Goal: Transaction & Acquisition: Purchase product/service

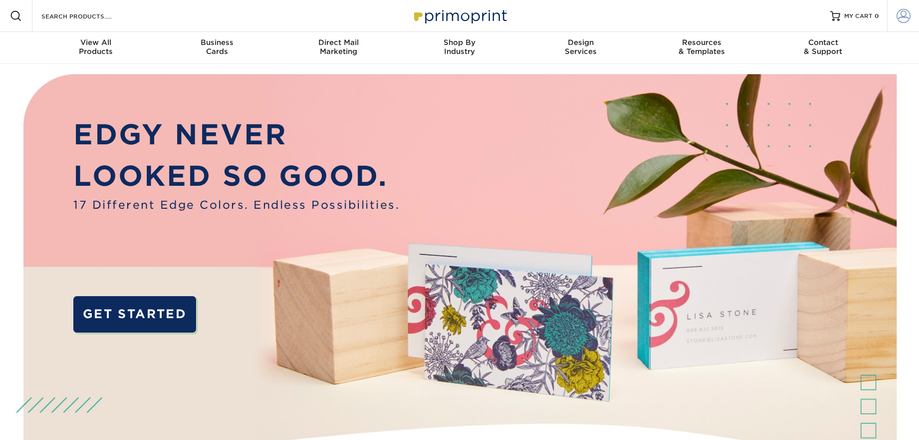
type input "[PERSON_NAME][EMAIL_ADDRESS][DOMAIN_NAME]"
click at [904, 15] on span at bounding box center [904, 16] width 14 height 14
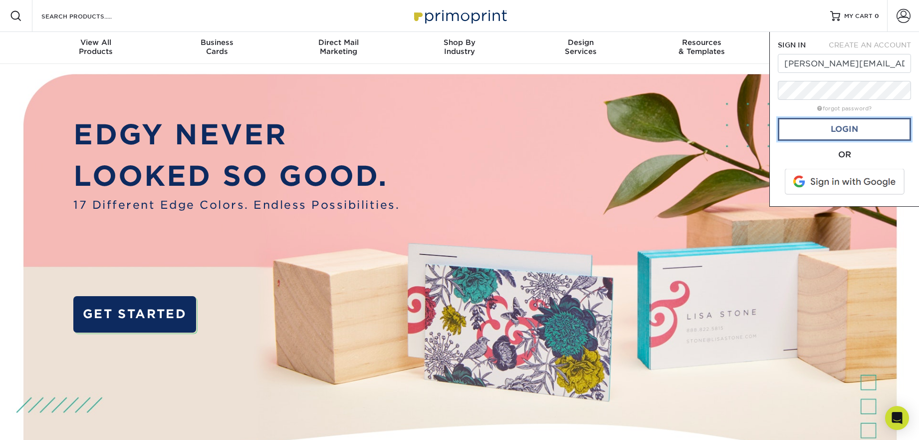
click at [822, 131] on link "Login" at bounding box center [844, 129] width 133 height 23
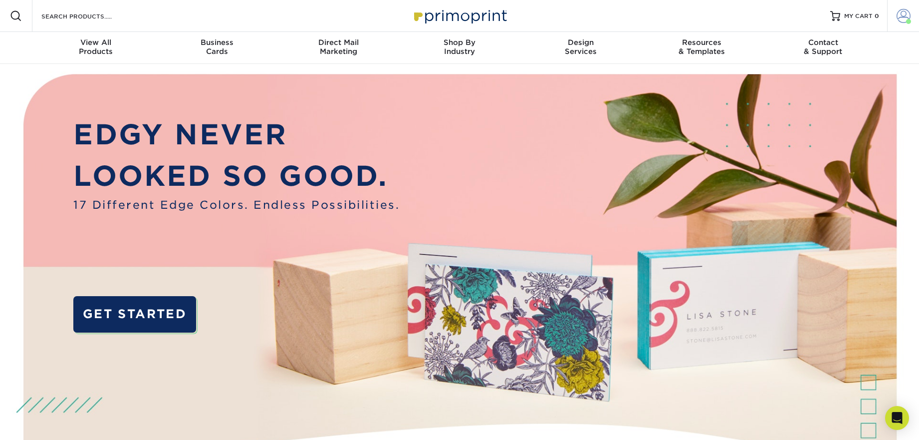
click at [901, 15] on span at bounding box center [904, 16] width 14 height 14
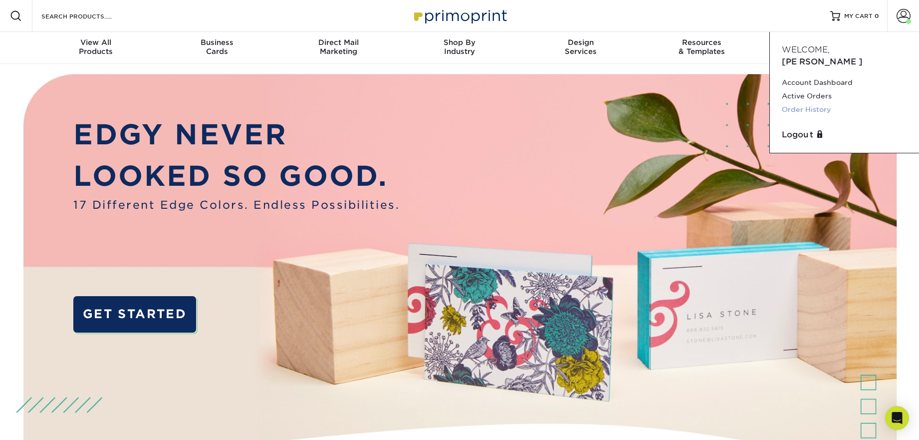
click at [794, 103] on link "Order History" at bounding box center [844, 109] width 125 height 13
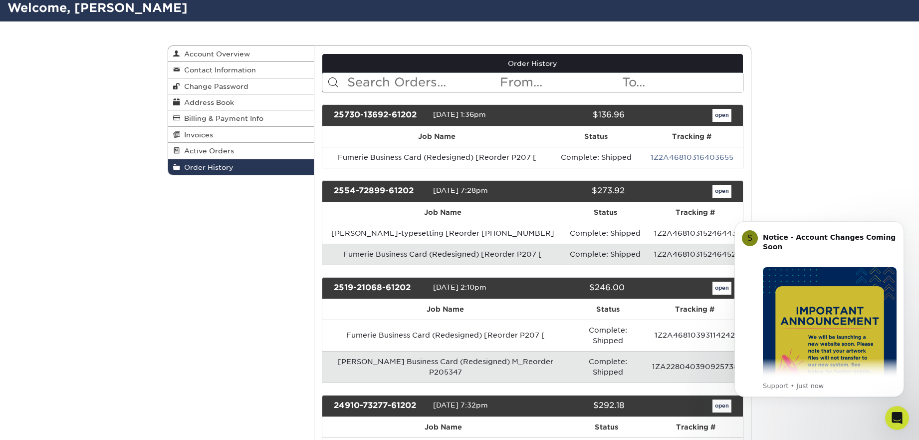
scroll to position [69, 0]
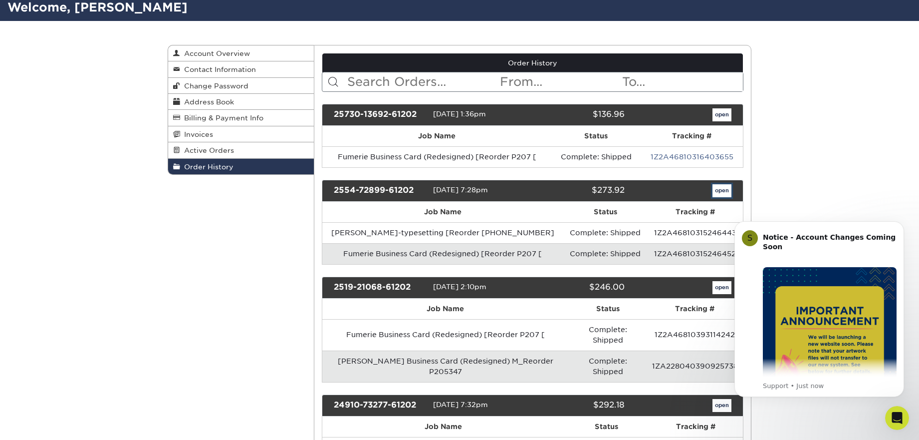
click at [724, 191] on link "open" at bounding box center [722, 190] width 19 height 13
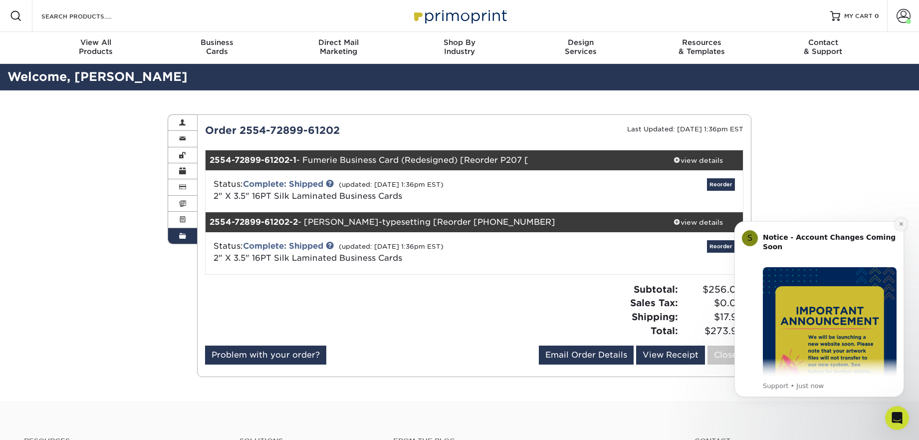
click at [900, 226] on icon "Dismiss notification" at bounding box center [901, 223] width 5 height 5
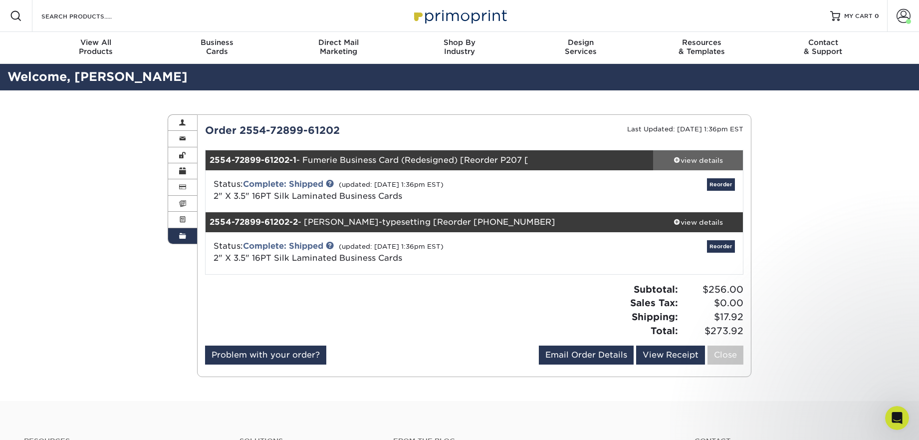
click at [697, 159] on div "view details" at bounding box center [698, 160] width 90 height 10
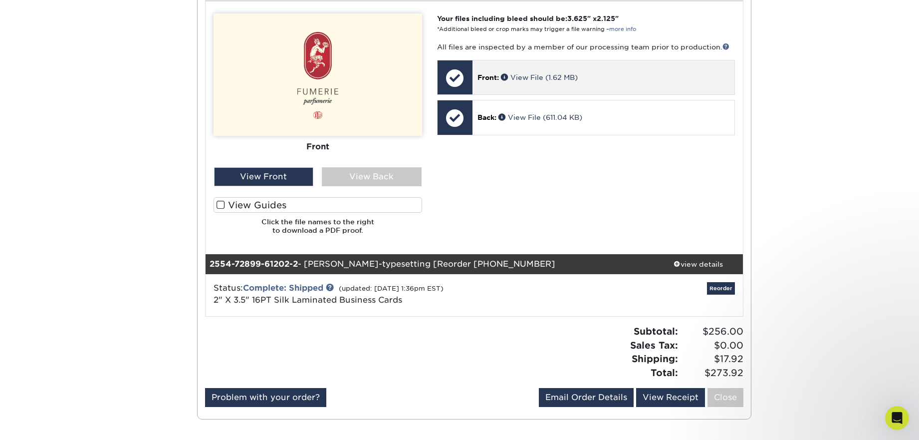
scroll to position [446, 0]
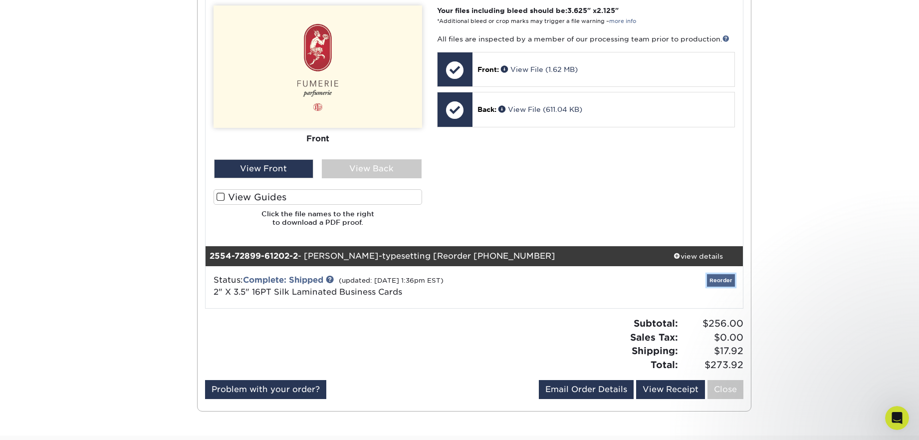
click at [712, 274] on link "Reorder" at bounding box center [721, 280] width 28 height 12
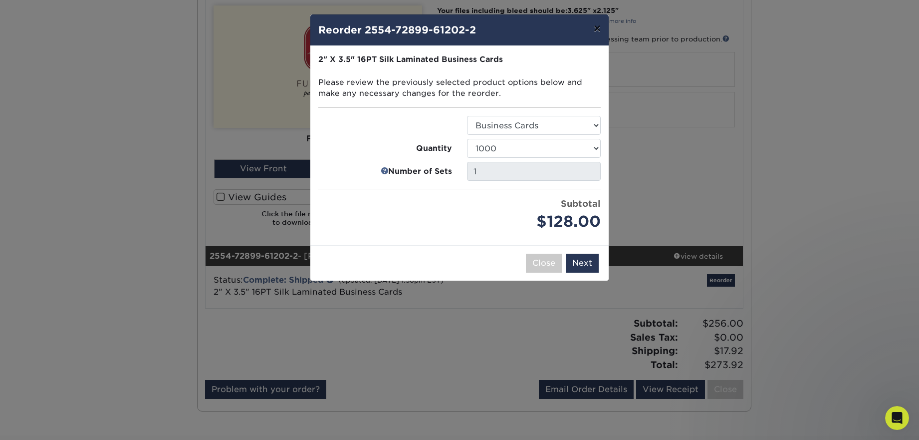
click at [600, 29] on button "×" at bounding box center [597, 28] width 23 height 28
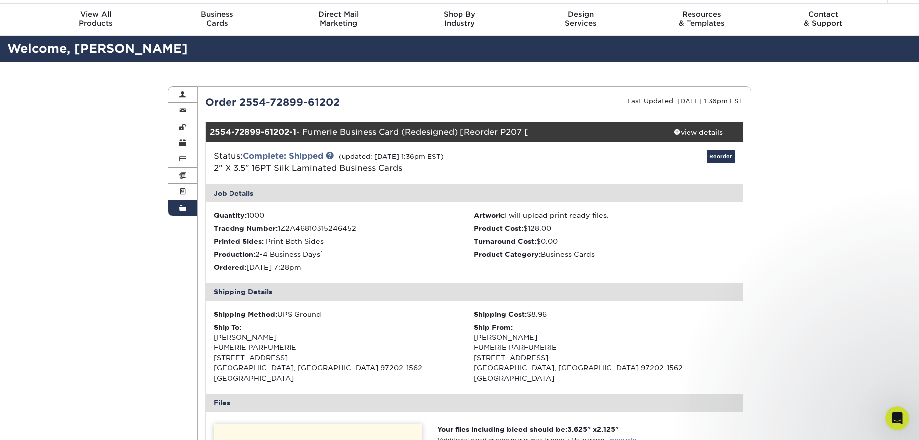
scroll to position [0, 0]
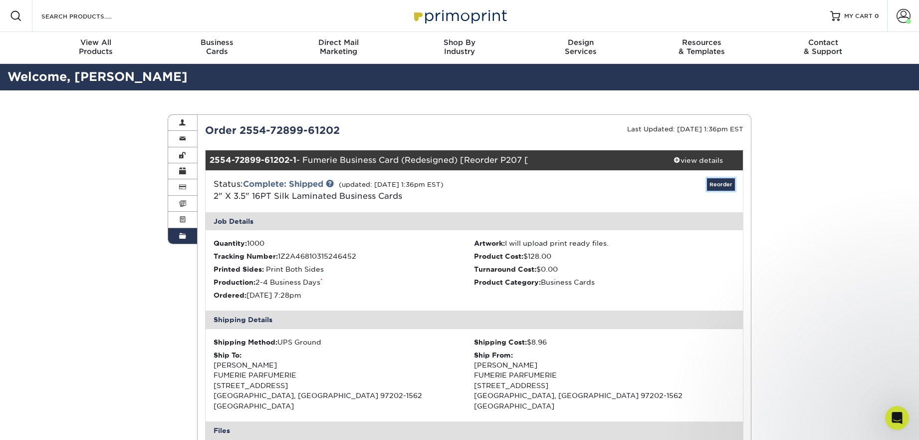
click at [732, 185] on link "Reorder" at bounding box center [721, 184] width 28 height 12
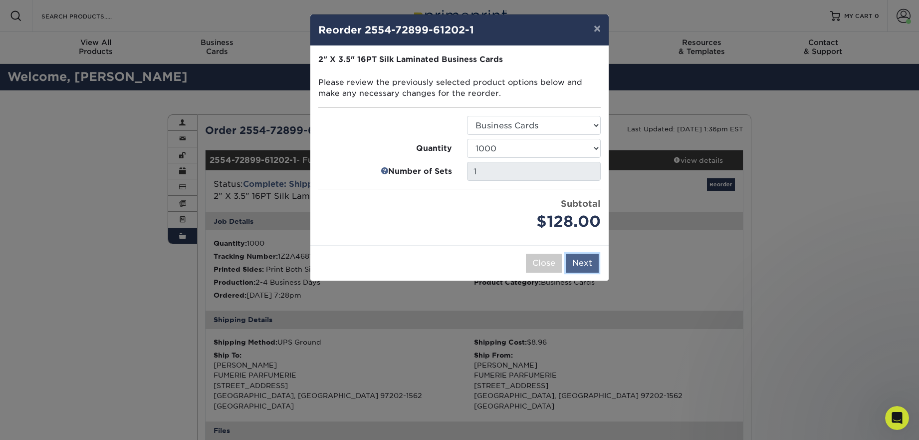
click at [588, 262] on button "Next" at bounding box center [582, 263] width 33 height 19
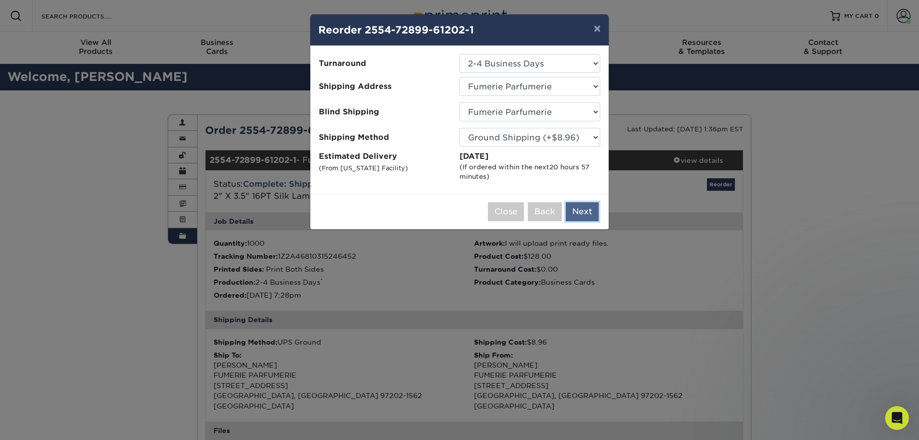
click at [577, 210] on button "Next" at bounding box center [582, 211] width 33 height 19
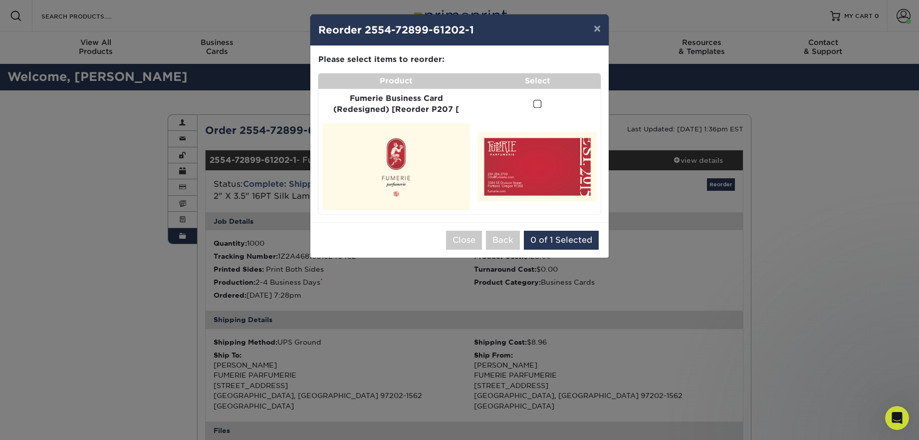
click at [536, 103] on span at bounding box center [537, 103] width 8 height 9
click at [0, 0] on input "checkbox" at bounding box center [0, 0] width 0 height 0
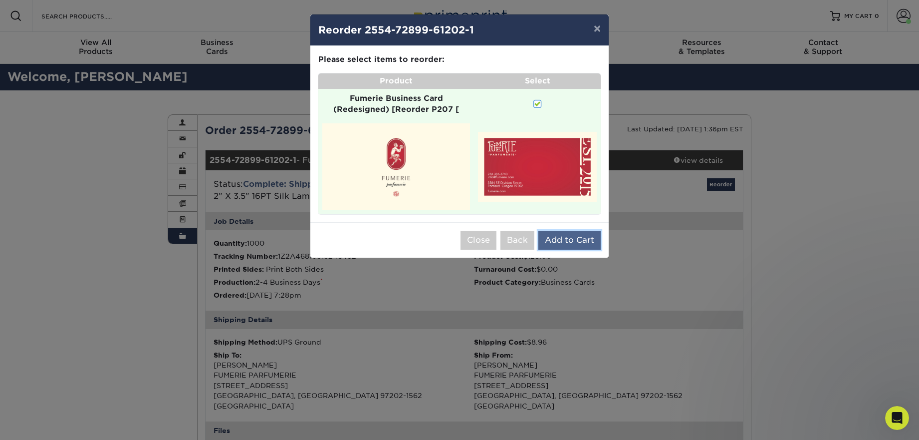
click at [572, 239] on button "Add to Cart" at bounding box center [569, 240] width 62 height 19
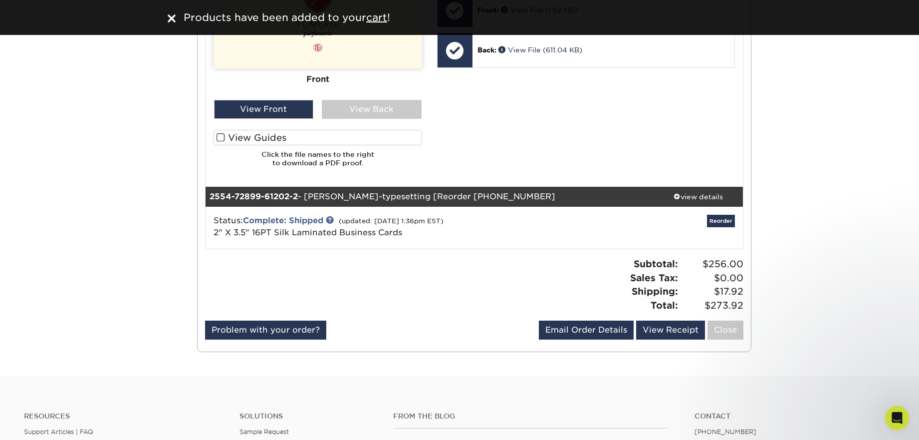
scroll to position [506, 0]
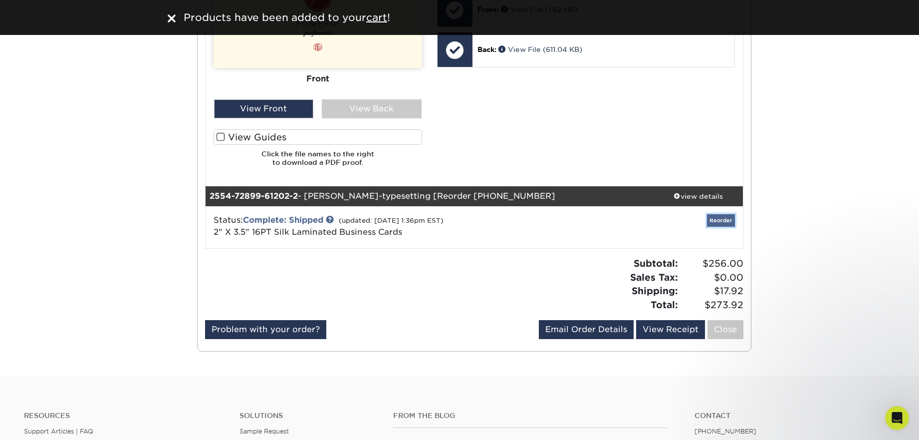
click at [721, 214] on link "Reorder" at bounding box center [721, 220] width 28 height 12
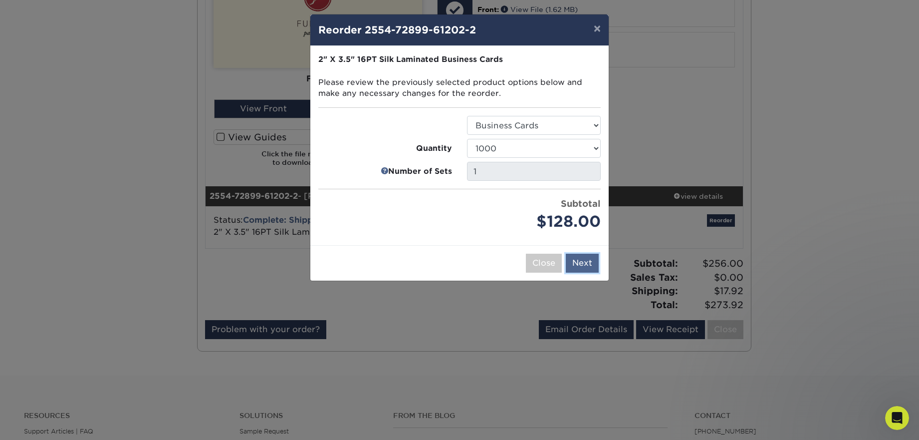
click at [584, 261] on button "Next" at bounding box center [582, 263] width 33 height 19
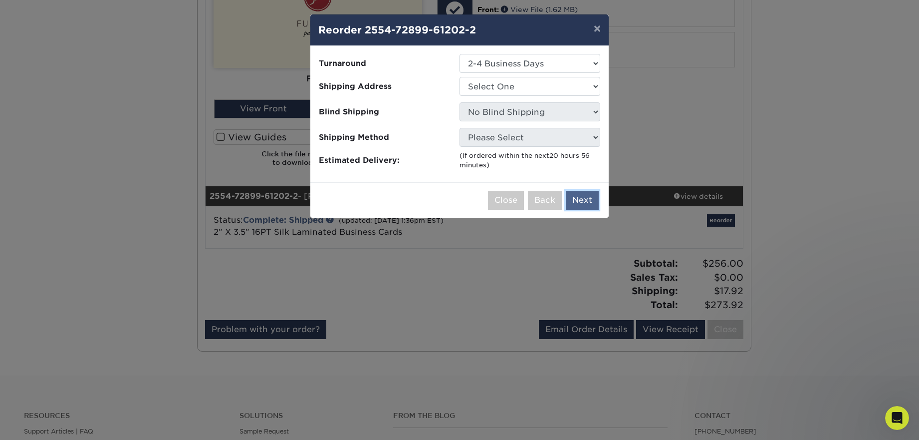
click at [580, 198] on button "Next" at bounding box center [582, 200] width 33 height 19
click at [489, 92] on select "Select One Fumerie Parfumerie TRACY HOME" at bounding box center [530, 86] width 141 height 19
select select "48563"
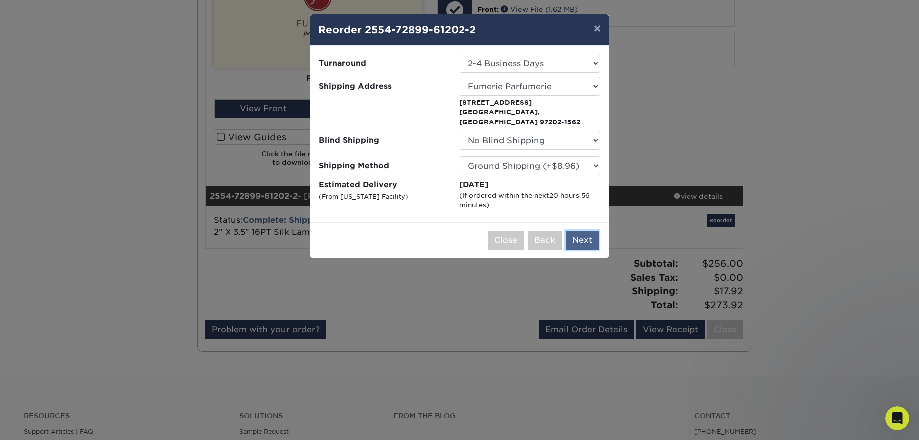
click at [585, 233] on button "Next" at bounding box center [582, 240] width 33 height 19
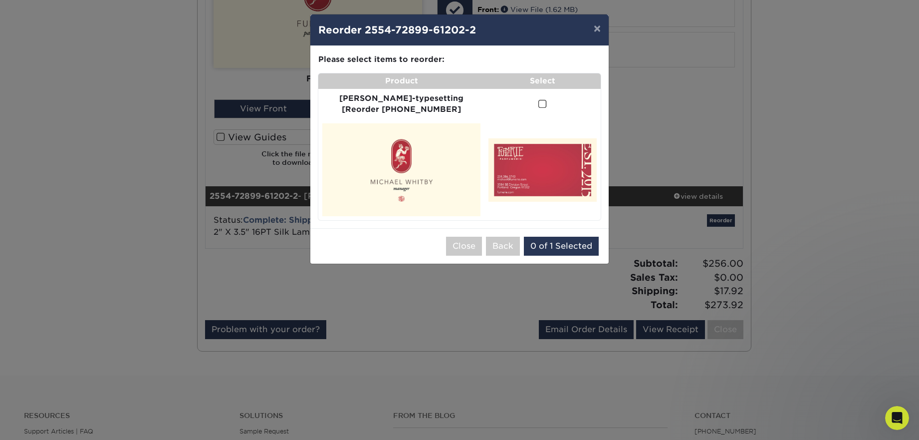
click at [538, 104] on span at bounding box center [542, 103] width 8 height 9
click at [0, 0] on input "checkbox" at bounding box center [0, 0] width 0 height 0
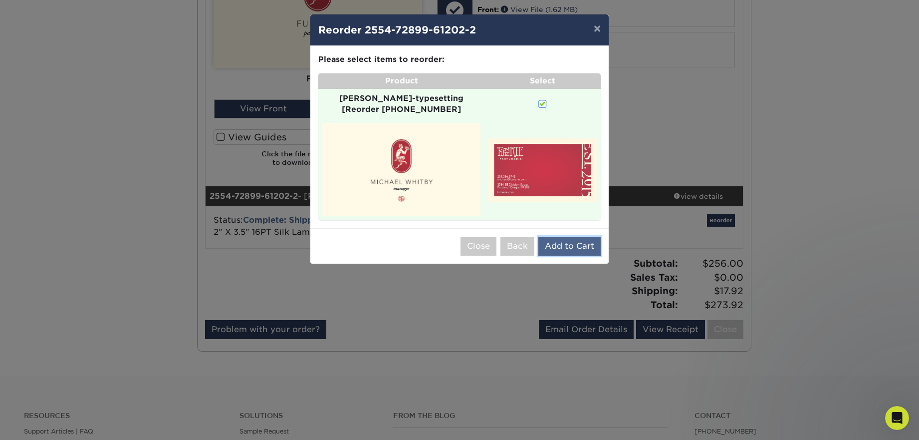
click at [570, 237] on button "Add to Cart" at bounding box center [569, 246] width 62 height 19
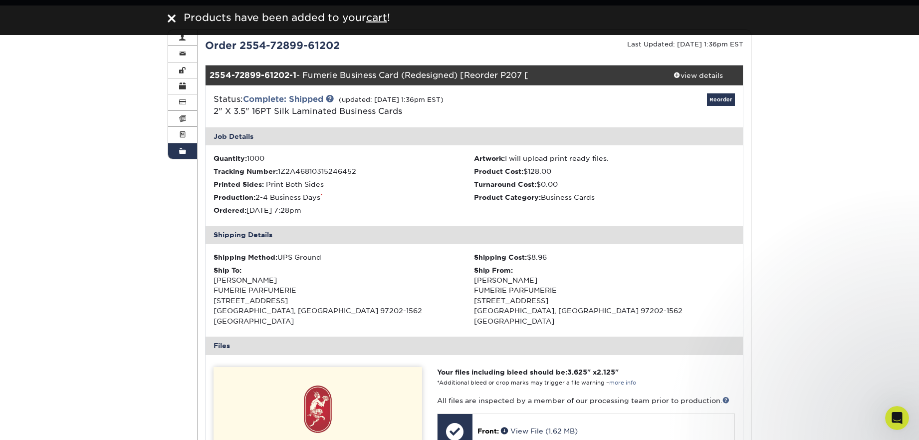
scroll to position [0, 0]
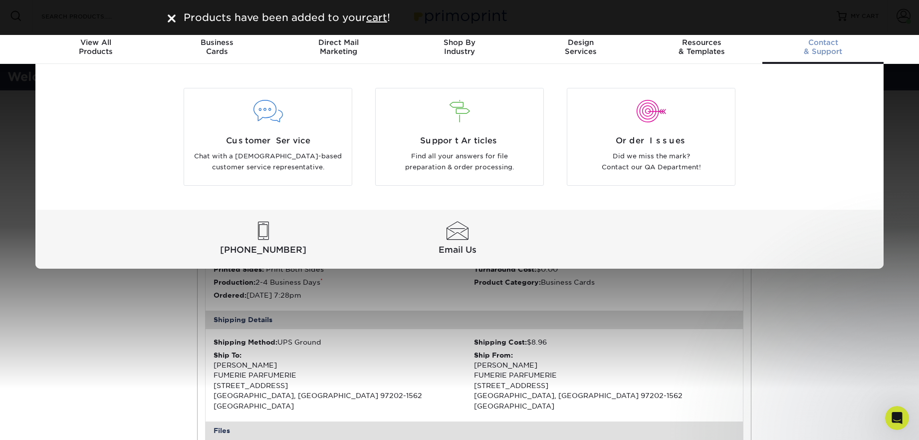
drag, startPoint x: 909, startPoint y: 144, endPoint x: 903, endPoint y: 143, distance: 5.6
click at [909, 144] on div "Customer Service Chat with a US-based customer service representative. Support …" at bounding box center [459, 166] width 919 height 205
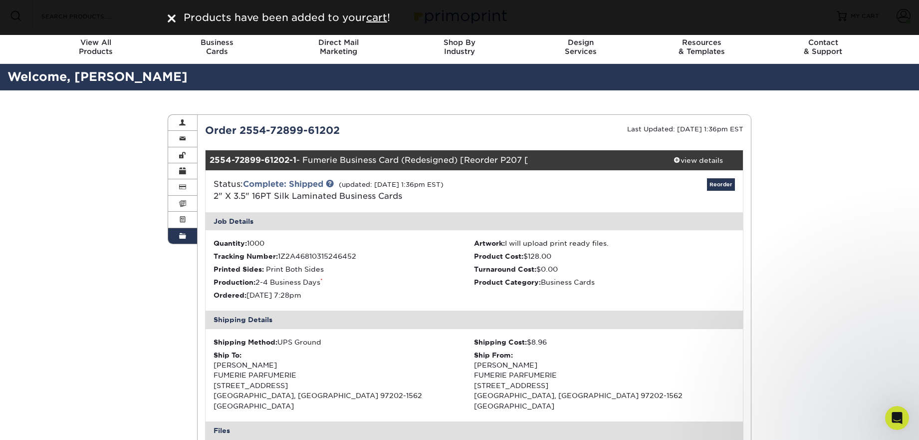
click at [173, 20] on img at bounding box center [172, 18] width 8 height 8
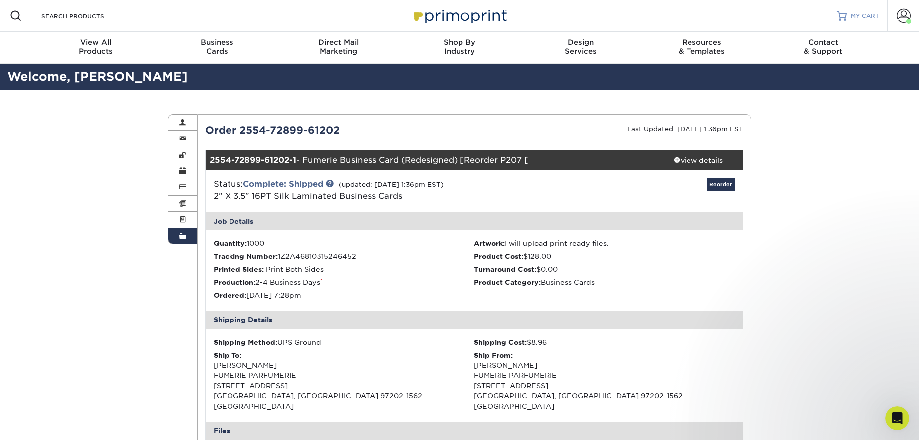
click at [867, 19] on span "MY CART" at bounding box center [865, 16] width 28 height 8
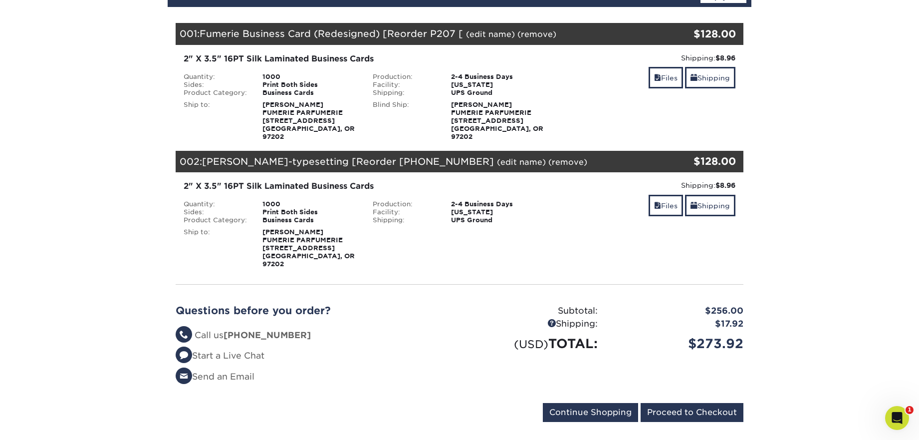
scroll to position [136, 0]
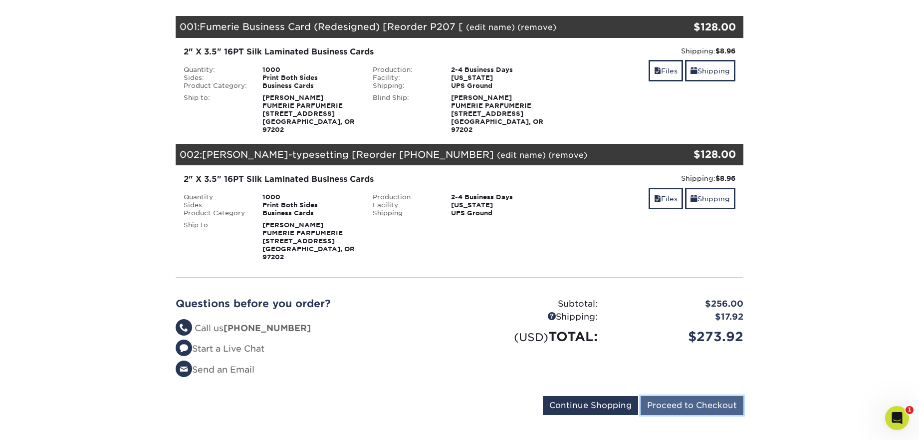
click at [688, 396] on input "Proceed to Checkout" at bounding box center [692, 405] width 103 height 19
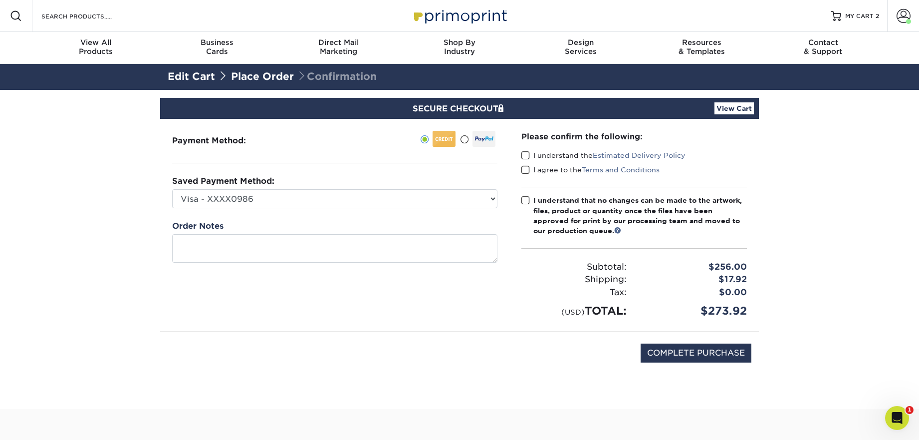
click at [526, 155] on span at bounding box center [525, 155] width 8 height 9
click at [0, 0] on input "I understand the Estimated Delivery Policy" at bounding box center [0, 0] width 0 height 0
click at [526, 168] on span at bounding box center [525, 169] width 8 height 9
click at [0, 0] on input "I agree to the Terms and Conditions" at bounding box center [0, 0] width 0 height 0
click at [676, 353] on input "COMPLETE PURCHASE" at bounding box center [696, 352] width 111 height 19
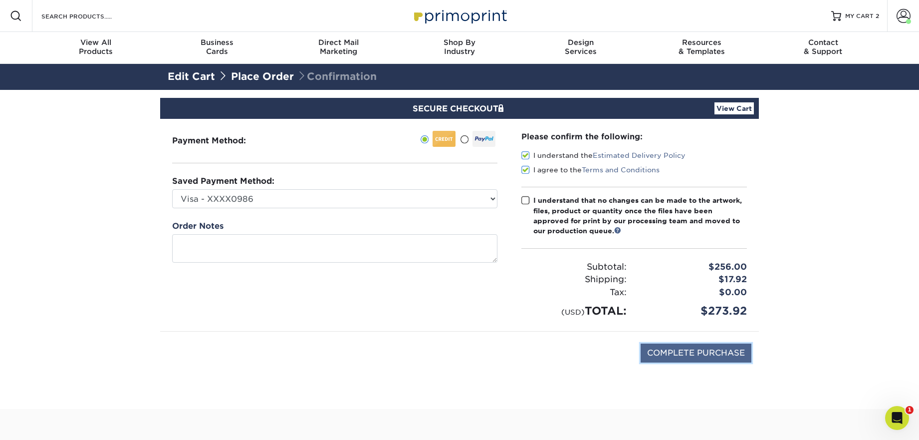
click at [683, 350] on input "COMPLETE PURCHASE" at bounding box center [696, 352] width 111 height 19
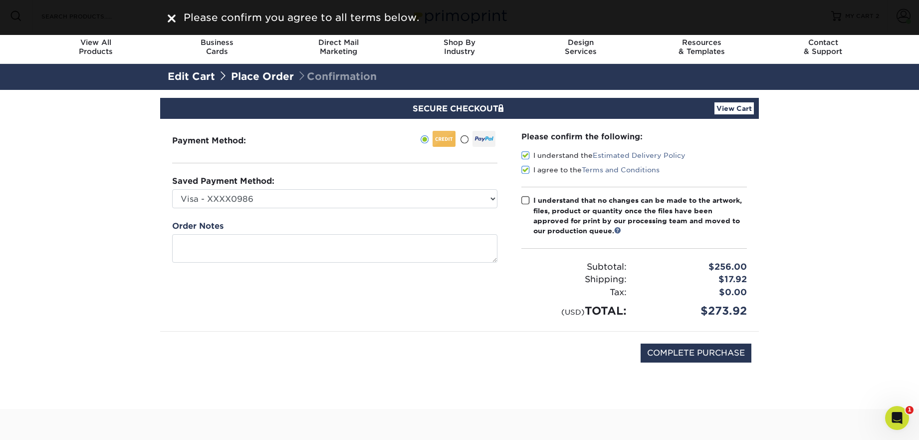
click at [506, 342] on div "COMPLETE PURCHASE" at bounding box center [460, 357] width 584 height 53
click at [526, 202] on span at bounding box center [525, 200] width 8 height 9
click at [0, 0] on input "I understand that no changes can be made to the artwork, files, product or quan…" at bounding box center [0, 0] width 0 height 0
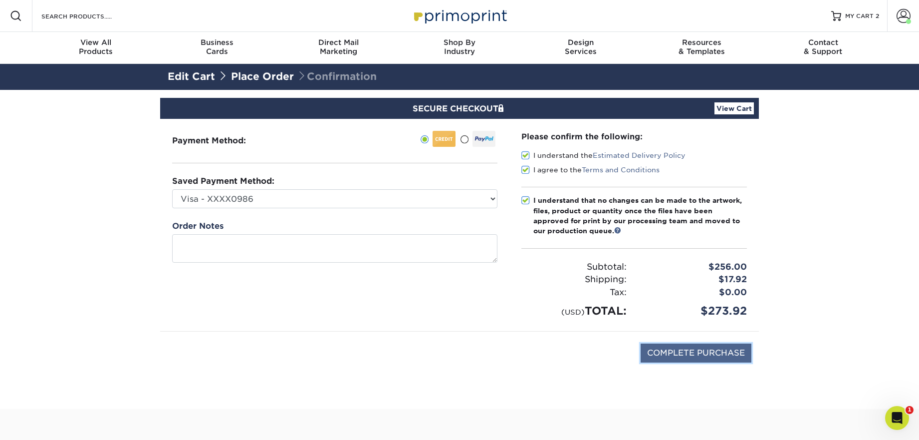
click at [692, 354] on input "COMPLETE PURCHASE" at bounding box center [696, 352] width 111 height 19
type input "PROCESSING, PLEASE WAIT..."
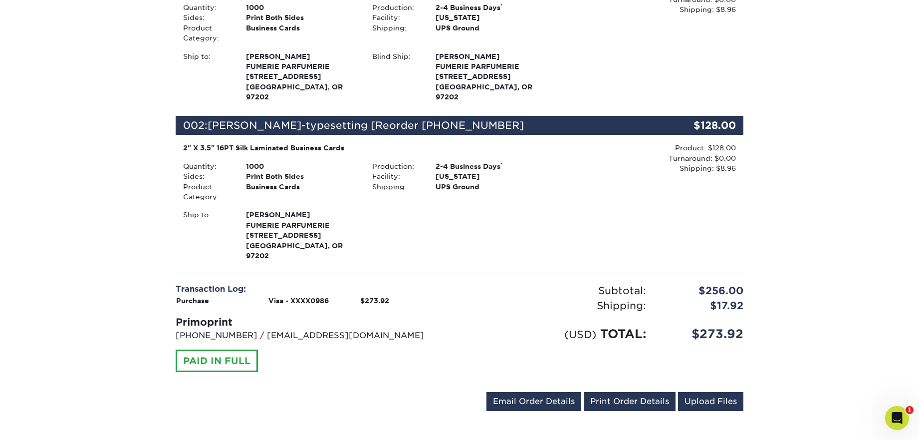
scroll to position [320, 0]
click at [610, 391] on link "Print Order Details" at bounding box center [630, 400] width 92 height 19
